Goal: Task Accomplishment & Management: Manage account settings

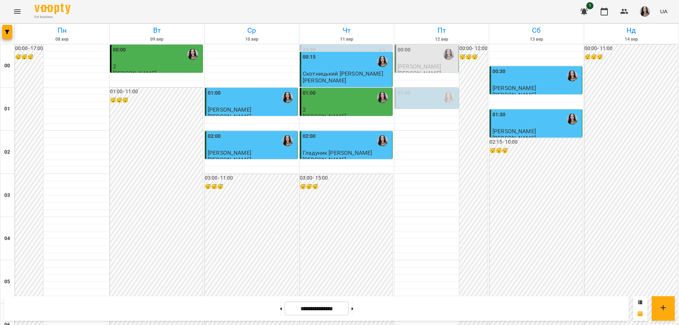
scroll to position [555, 0]
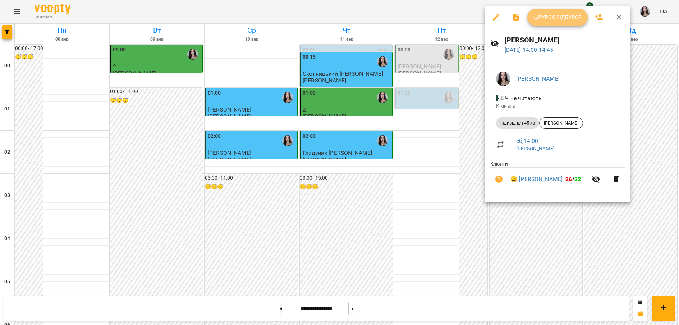
click at [544, 21] on span "Урок відбувся" at bounding box center [557, 17] width 49 height 9
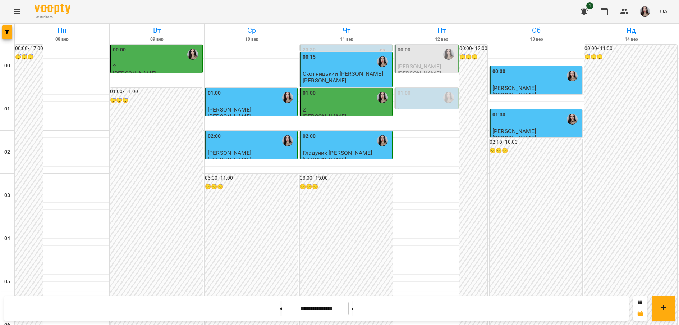
scroll to position [582, 0]
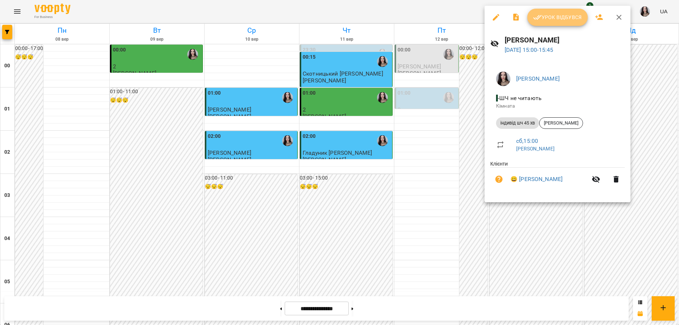
click at [558, 22] on button "Урок відбувся" at bounding box center [558, 17] width 60 height 17
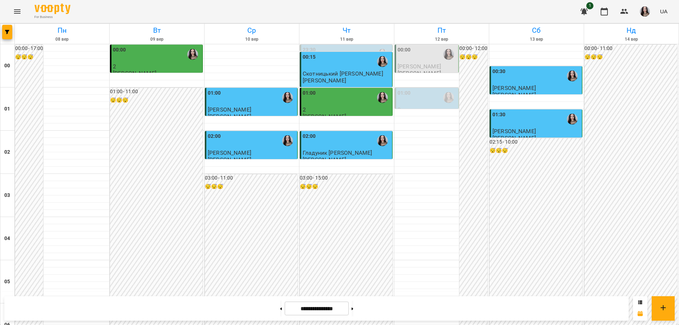
scroll to position [788, 0]
click at [354, 310] on icon at bounding box center [353, 308] width 2 height 3
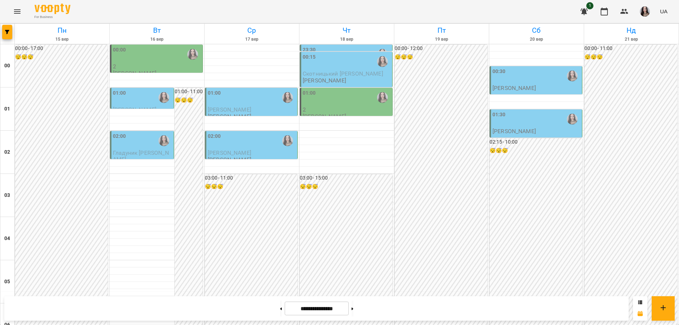
scroll to position [696, 0]
click at [309, 310] on input "**********" at bounding box center [317, 308] width 64 height 14
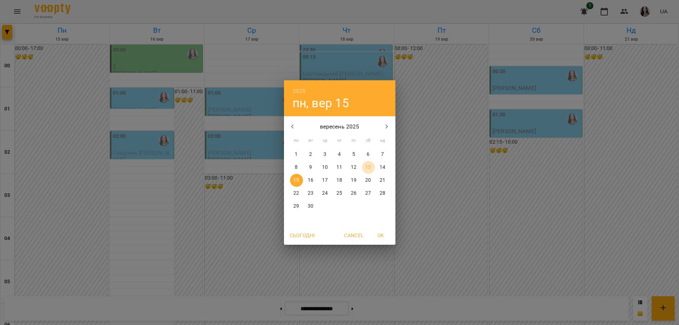
click at [366, 164] on p "13" at bounding box center [368, 167] width 6 height 7
type input "**********"
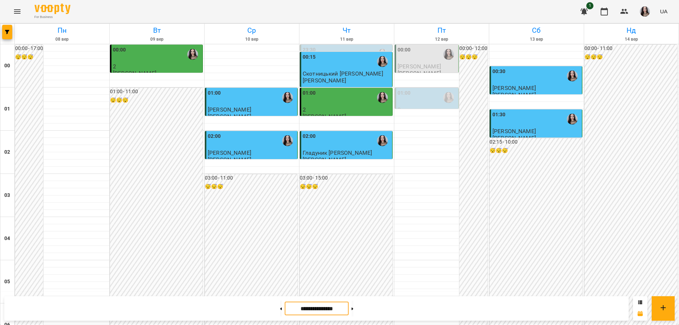
click at [13, 9] on icon "Menu" at bounding box center [17, 11] width 9 height 9
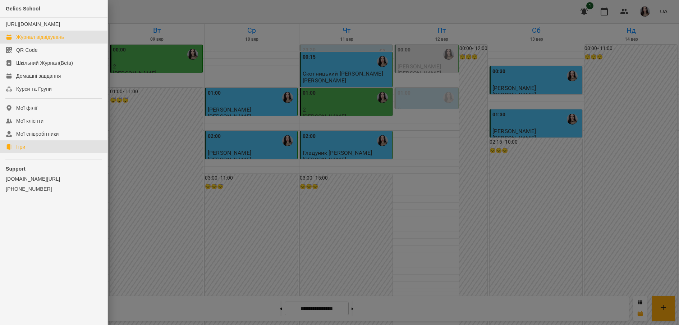
click at [22, 150] on div "Ігри" at bounding box center [20, 146] width 9 height 7
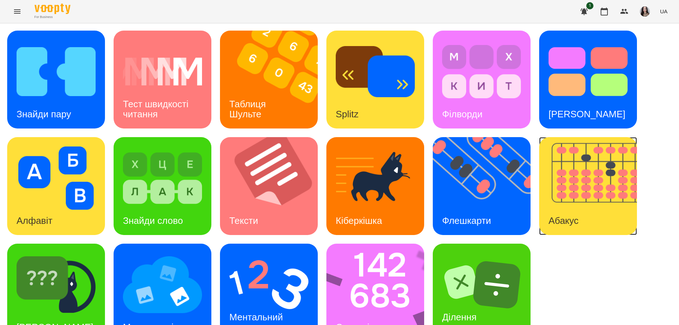
click at [597, 194] on img at bounding box center [593, 186] width 107 height 98
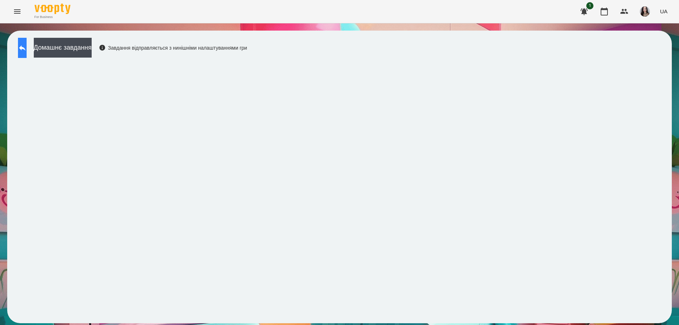
click at [26, 49] on icon at bounding box center [22, 47] width 6 height 5
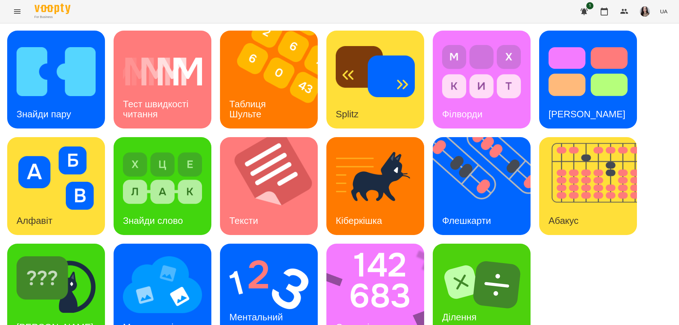
scroll to position [24, 0]
click at [378, 264] on img at bounding box center [380, 293] width 107 height 98
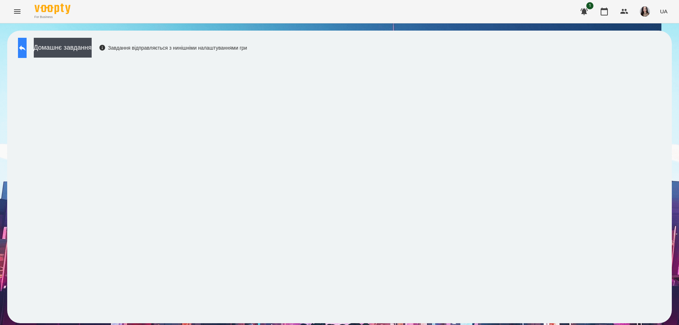
click at [26, 47] on icon at bounding box center [22, 47] width 6 height 5
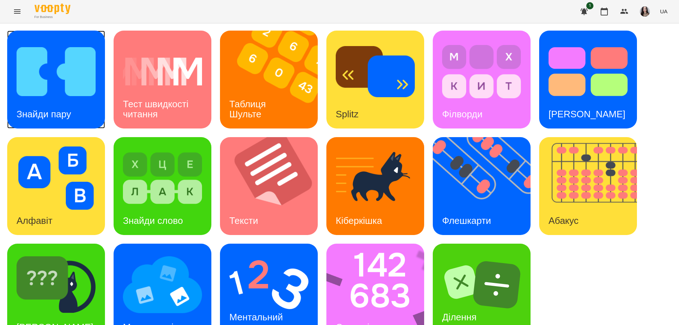
click at [57, 94] on img at bounding box center [56, 71] width 79 height 63
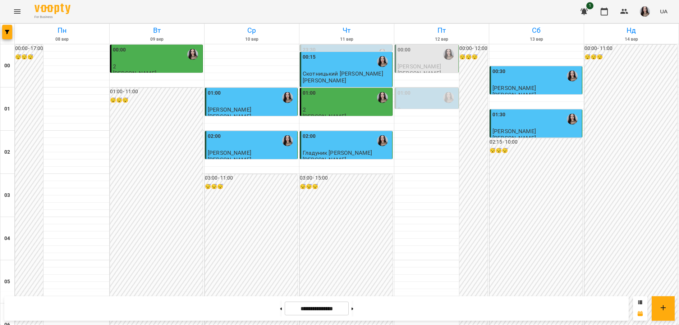
scroll to position [495, 0]
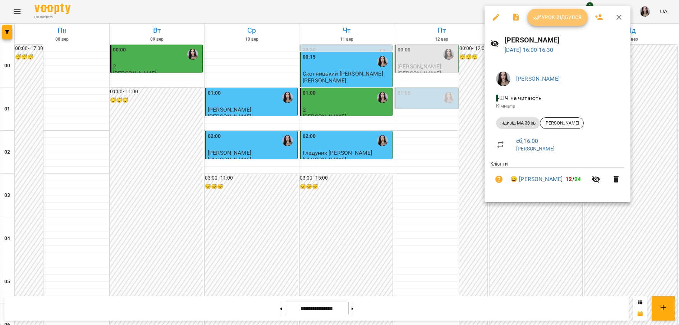
click at [560, 24] on button "Урок відбувся" at bounding box center [558, 17] width 60 height 17
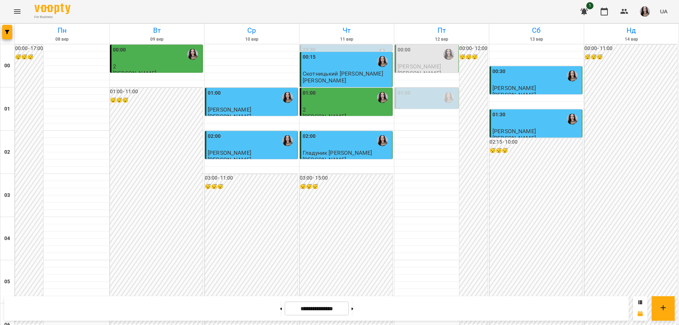
scroll to position [585, 0]
click at [20, 10] on icon "Menu" at bounding box center [17, 11] width 9 height 9
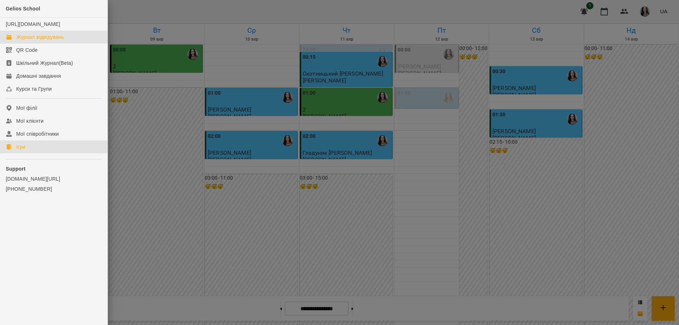
click at [18, 153] on link "Ігри" at bounding box center [54, 146] width 108 height 13
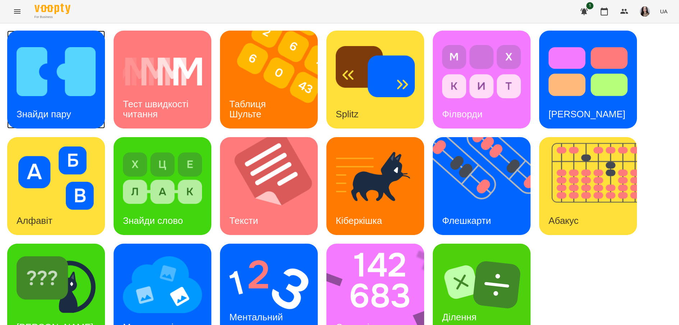
click at [39, 84] on img at bounding box center [56, 71] width 79 height 63
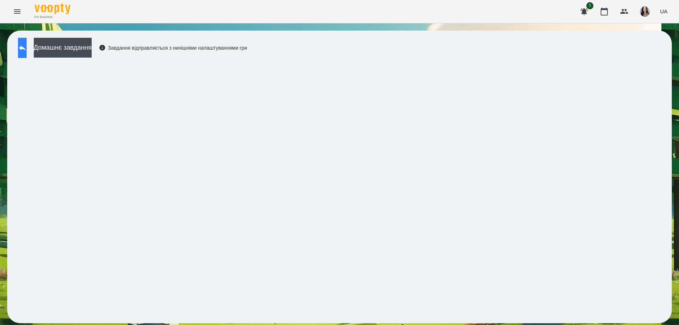
click at [27, 56] on button at bounding box center [22, 48] width 9 height 20
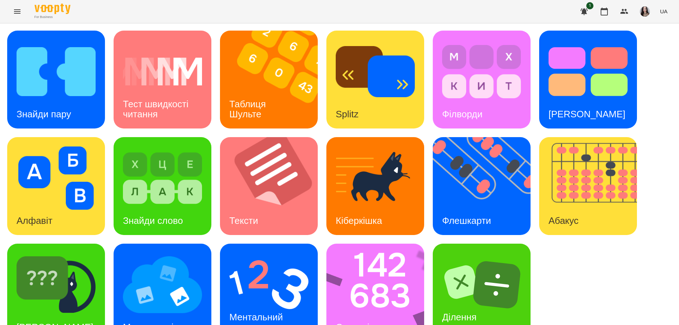
scroll to position [24, 0]
click at [344, 313] on div "Стовпці" at bounding box center [353, 327] width 52 height 28
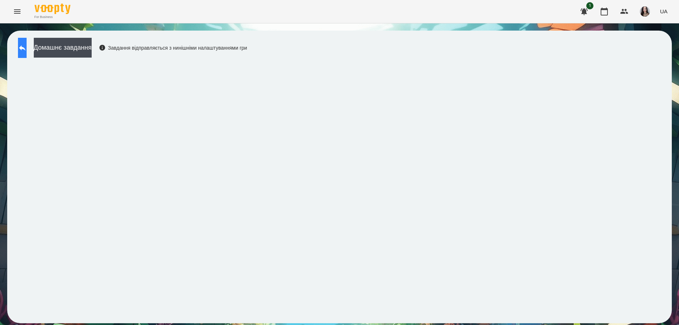
click at [27, 53] on button at bounding box center [22, 48] width 9 height 20
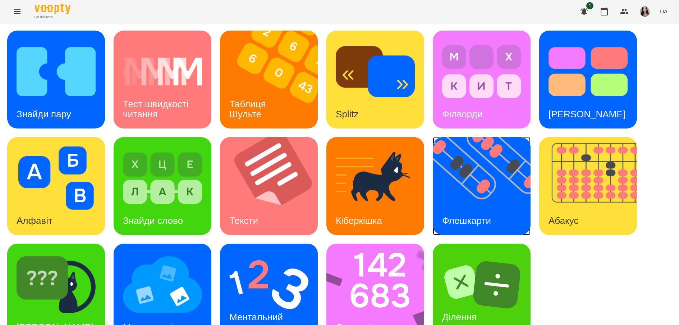
click at [483, 224] on h3 "Флешкарти" at bounding box center [466, 220] width 49 height 11
